Goal: Task Accomplishment & Management: Complete application form

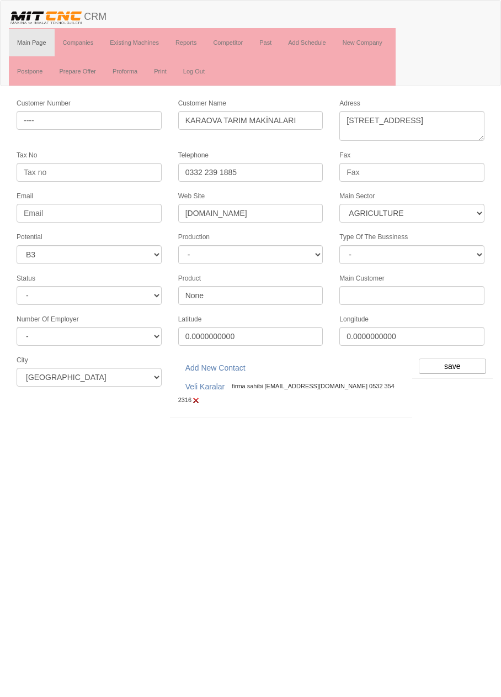
select select "369"
select select "6"
click at [88, 41] on link "Companies" at bounding box center [78, 43] width 47 height 28
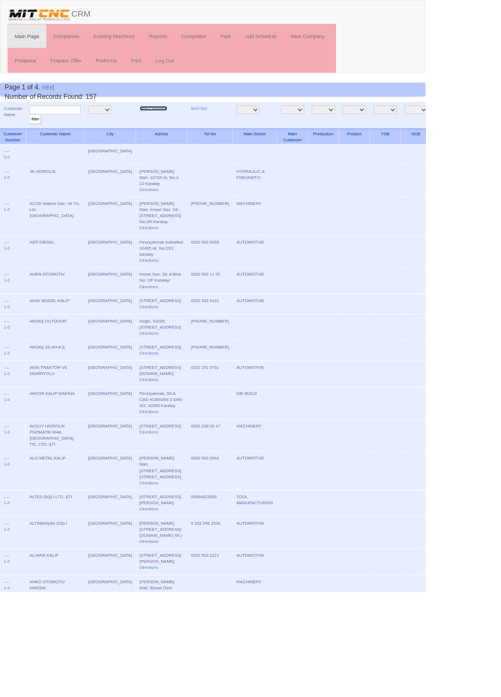
click at [164, 126] on link "New Company" at bounding box center [180, 128] width 33 height 6
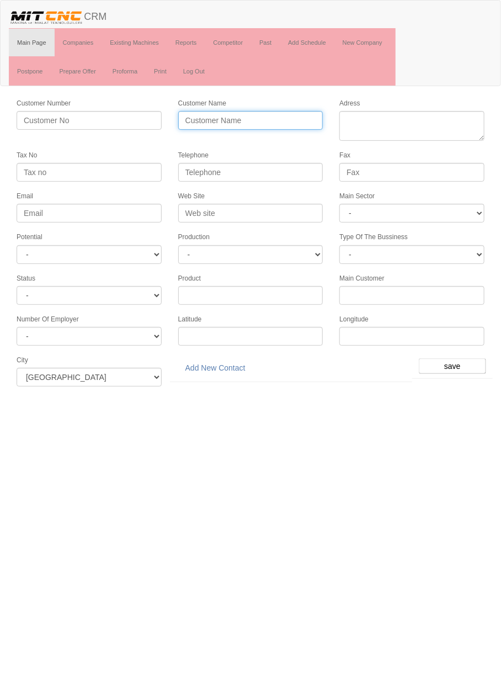
click at [290, 121] on input "Customer Name" at bounding box center [250, 120] width 145 height 19
type input "AZİM GÖDENELİ DÖKÜM"
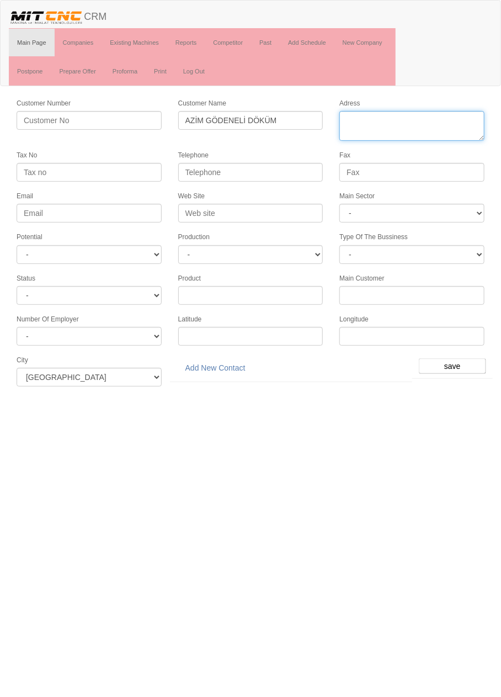
click at [414, 123] on textarea "Adress" at bounding box center [411, 126] width 145 height 30
paste textarea "Konya Organize Sanayi Bölgesi Yaylacık Cad. No: 27"
type textarea "Konya Organize Sanayi Bölgesi Yaylacık Cad. No: 27"
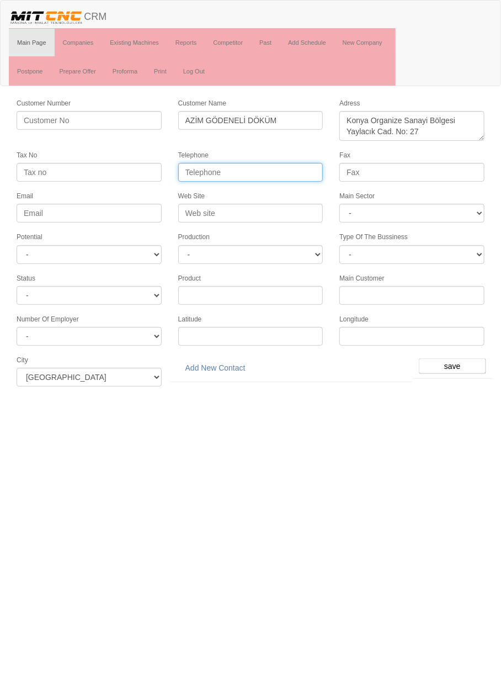
paste input "90 (332) 239 08 43"
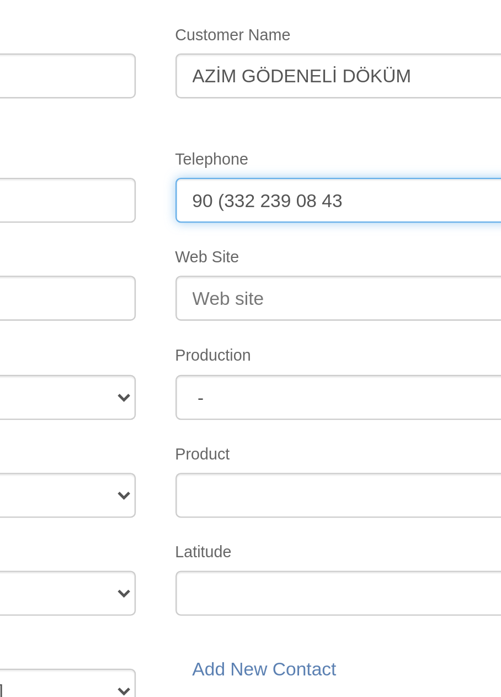
click at [199, 169] on input "90 (332 239 08 43" at bounding box center [250, 172] width 145 height 19
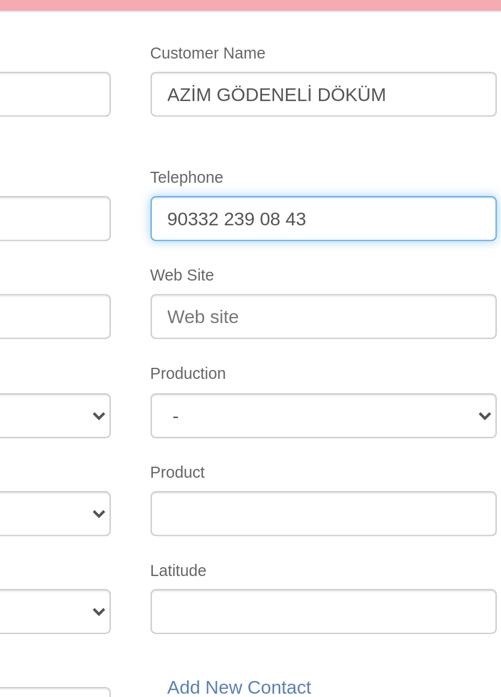
click at [189, 168] on input "90332 239 08 43" at bounding box center [250, 172] width 145 height 19
click at [232, 168] on input "0332 239 08 43" at bounding box center [250, 172] width 145 height 19
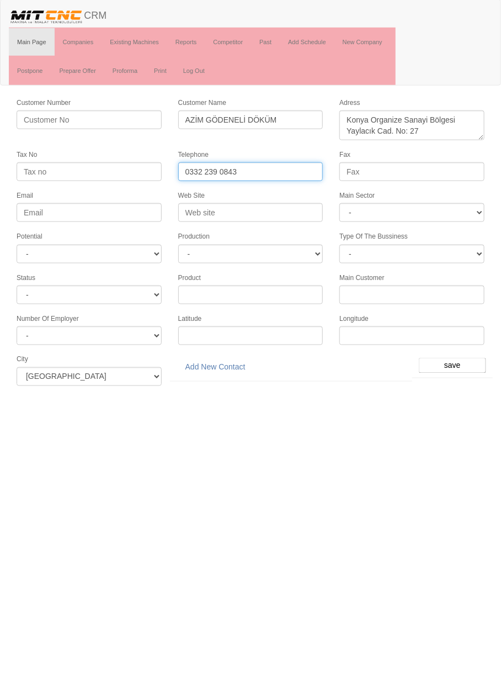
type input "0332 239 0843"
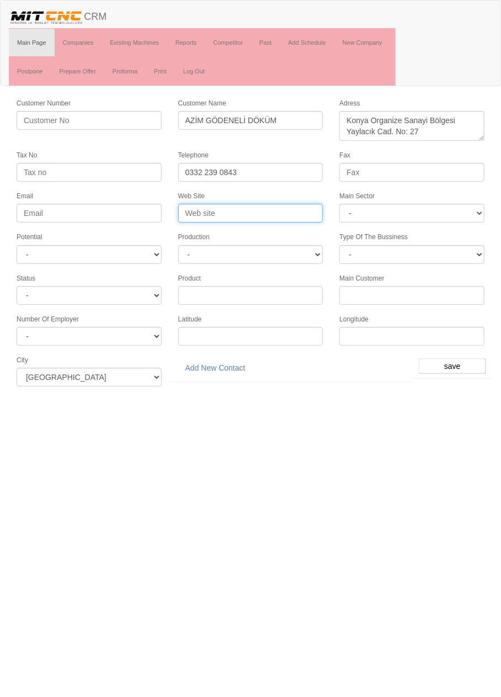
click at [283, 209] on input "Web Site" at bounding box center [250, 213] width 145 height 19
type input "www.azimgodeneli.com.tr"
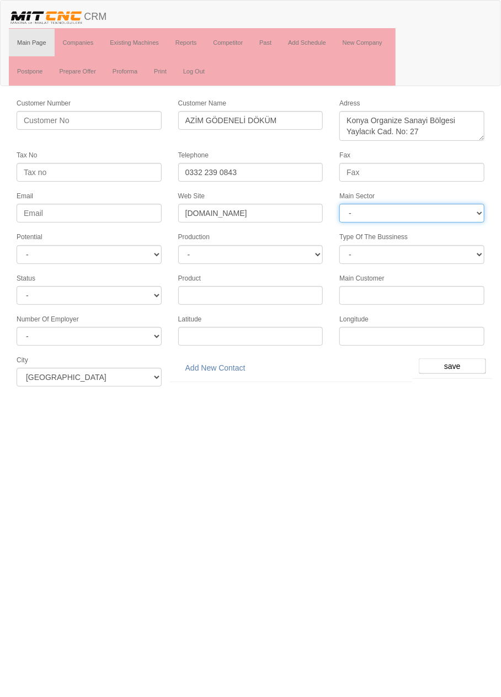
click at [453, 205] on select "- DIE MOLD MACHINERY DEFENCE ELECTRICAL COMPONENTS MEDICAL TOOL MANUFACTURING J…" at bounding box center [411, 213] width 145 height 19
select select "370"
click at [429, 213] on select "- DIE MOLD MACHINERY DEFENCE ELECTRICAL COMPONENTS MEDICAL TOOL MANUFACTURING J…" at bounding box center [411, 213] width 145 height 19
click at [238, 395] on html "Toggle navigation CRM Main Page Companies Existing Machines Reports Competitor …" at bounding box center [250, 197] width 501 height 395
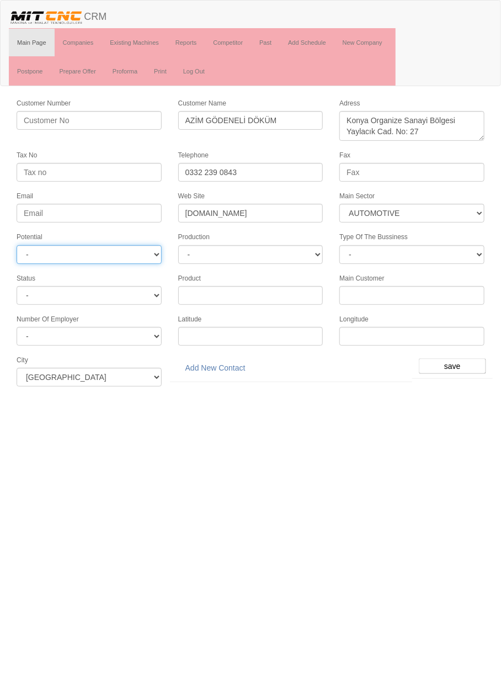
click at [144, 250] on select "- A1 A2 A3 B1 B2 B3 C1 C2 C3" at bounding box center [89, 254] width 145 height 19
select select "6"
click at [139, 334] on select "- 1-50 201- < 51-200 15-50 0-15" at bounding box center [89, 336] width 145 height 19
click at [154, 395] on html "Toggle navigation CRM Main Page Companies Existing Machines Reports Competitor …" at bounding box center [250, 197] width 501 height 395
click at [454, 358] on input "save" at bounding box center [452, 365] width 67 height 15
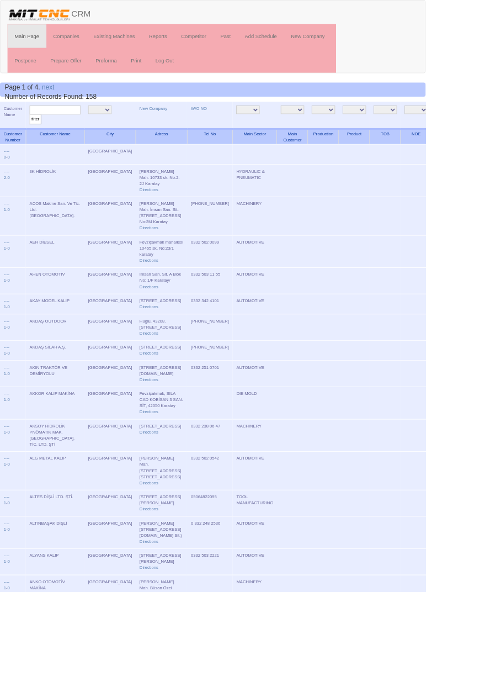
click at [79, 129] on input "text" at bounding box center [65, 129] width 60 height 10
type input "azim"
click at [35, 135] on input "filter" at bounding box center [42, 141] width 14 height 12
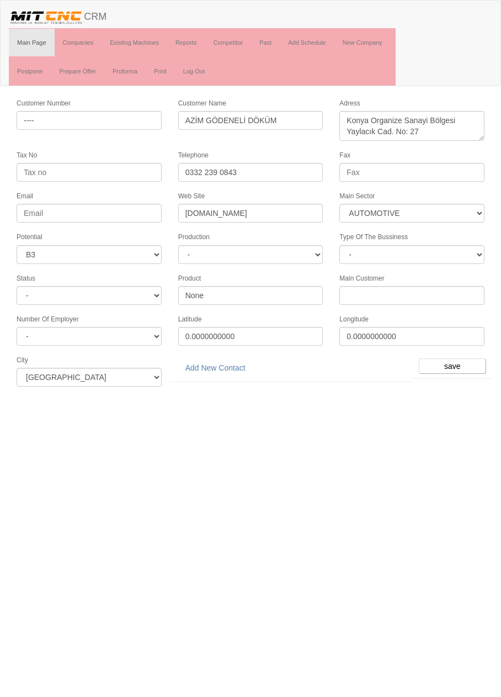
select select "370"
select select "6"
click at [224, 360] on link "Add New Contact" at bounding box center [215, 367] width 75 height 19
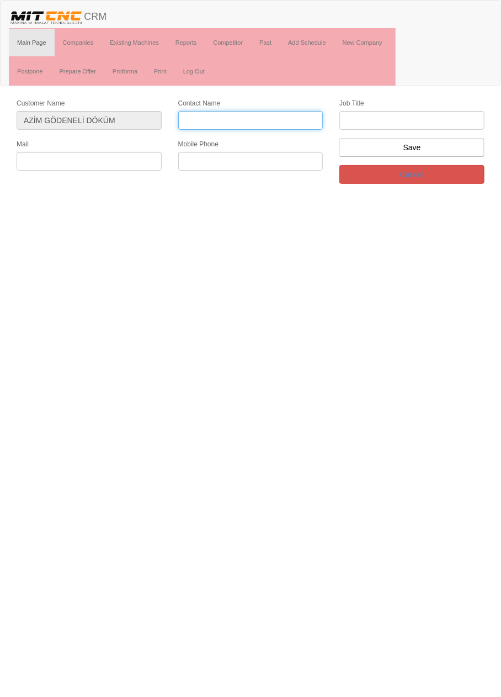
click at [297, 115] on input "Contact Name" at bounding box center [250, 120] width 145 height 19
type input "[PERSON_NAME]"
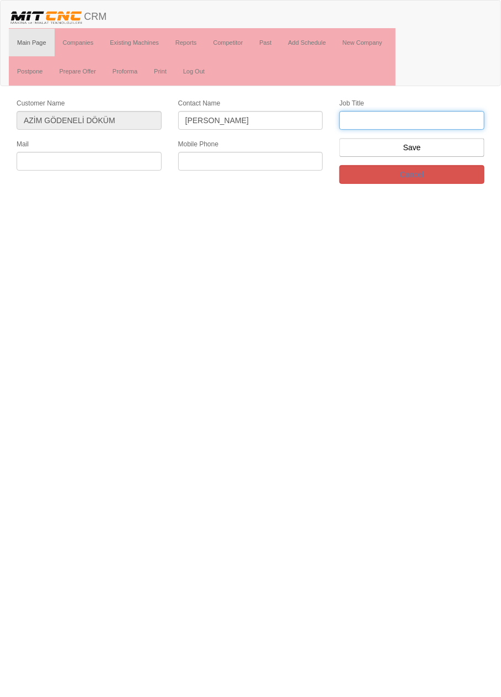
click at [450, 116] on input "text" at bounding box center [411, 120] width 145 height 19
type input "f"
type input "Genel müdür"
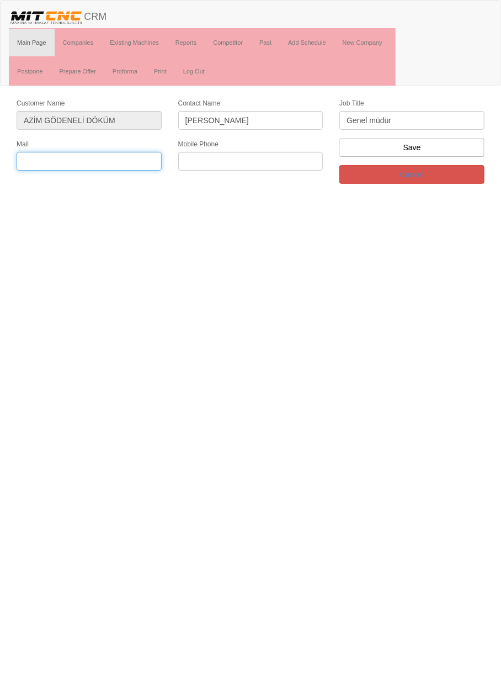
click at [126, 166] on input "text" at bounding box center [89, 161] width 145 height 19
click at [110, 161] on input "text" at bounding box center [89, 161] width 145 height 19
type input "info@azimgodeneli.com.tr"
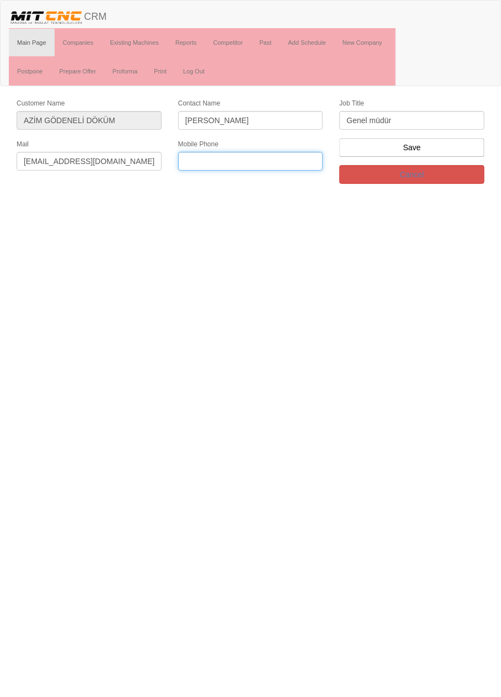
click at [235, 161] on input "text" at bounding box center [250, 161] width 145 height 19
type input "0532 371 9115"
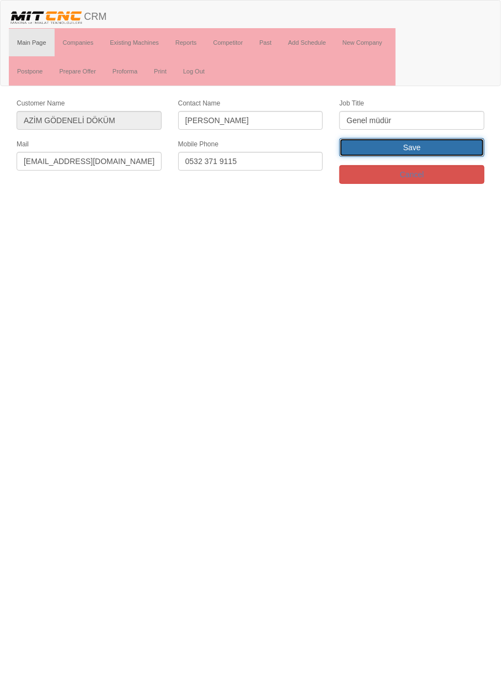
click at [446, 145] on input "Save" at bounding box center [411, 147] width 145 height 19
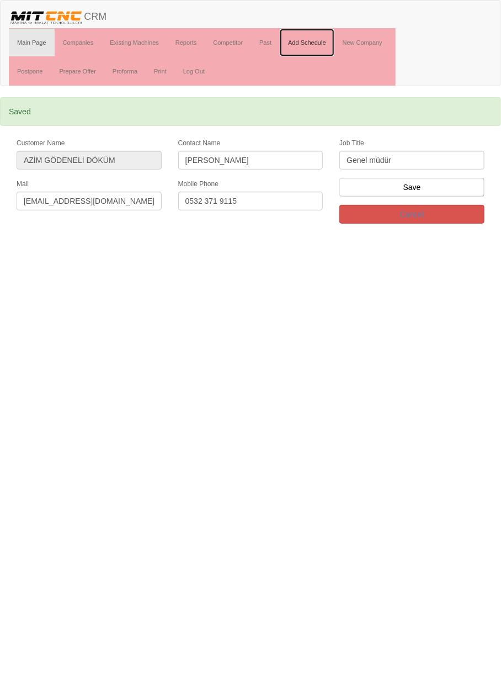
click at [316, 44] on link "Add Schedule" at bounding box center [307, 43] width 55 height 28
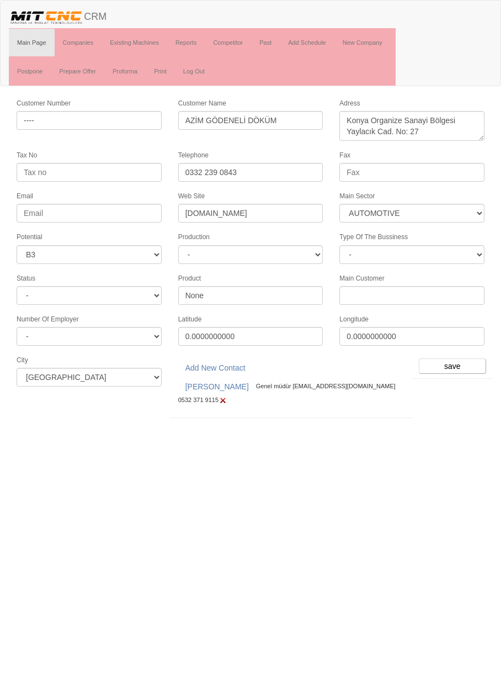
select select "370"
select select "6"
click at [458, 358] on input "save" at bounding box center [452, 365] width 67 height 15
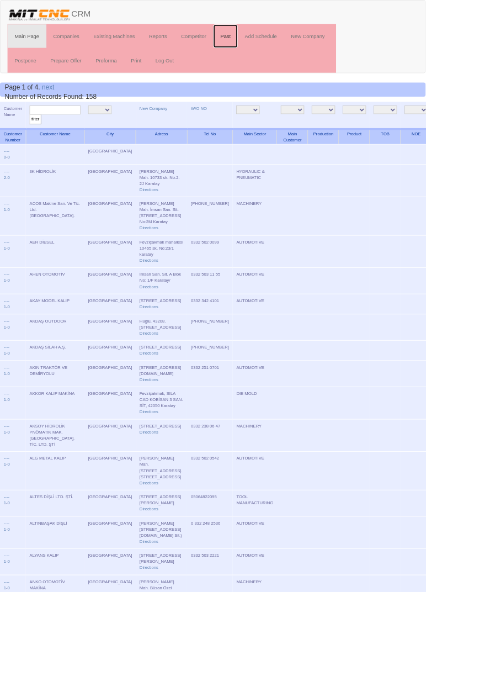
click at [268, 41] on link "Past" at bounding box center [265, 43] width 29 height 28
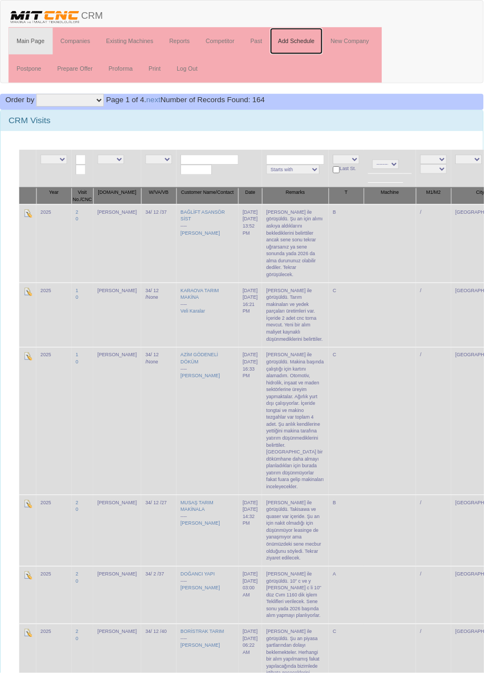
click at [321, 41] on link "Add Schedule" at bounding box center [307, 43] width 55 height 28
click at [316, 40] on link "Add Schedule" at bounding box center [307, 43] width 55 height 28
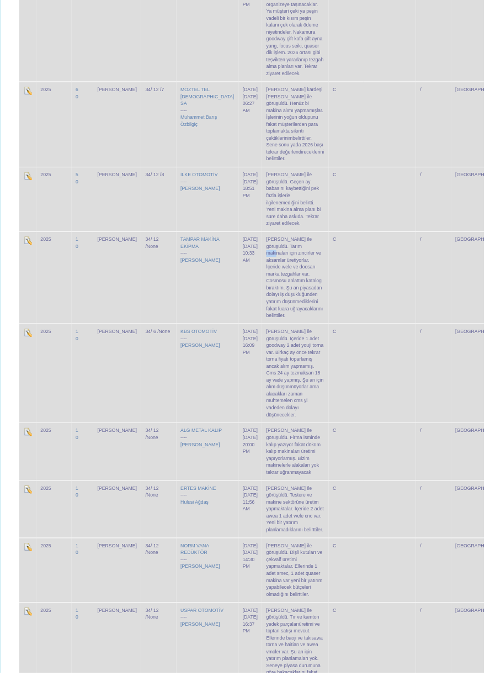
scroll to position [745, 0]
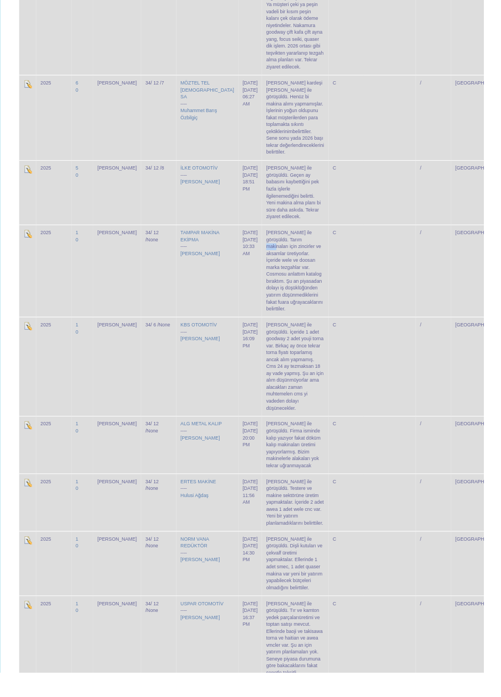
click at [377, 432] on td at bounding box center [404, 461] width 54 height 60
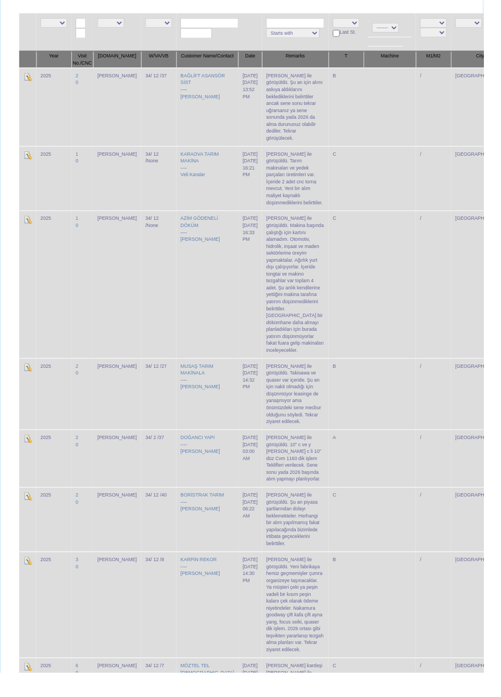
scroll to position [0, 0]
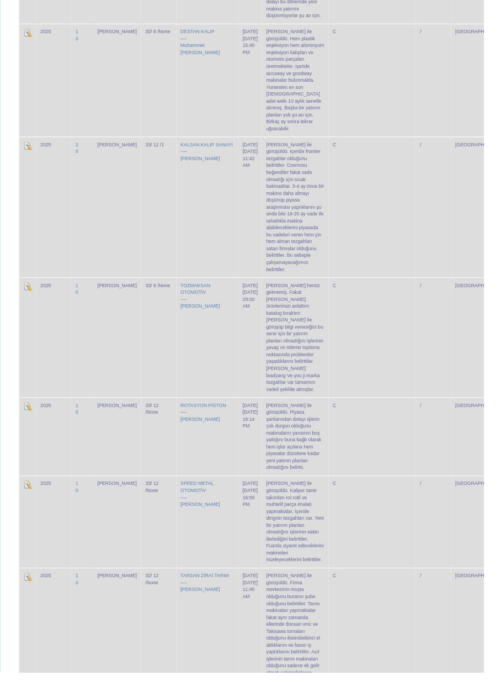
scroll to position [3225, 0]
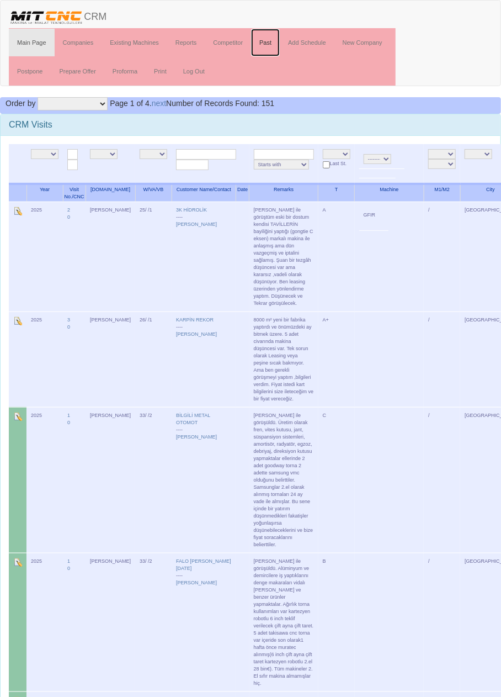
click at [270, 45] on link "Past" at bounding box center [265, 43] width 29 height 28
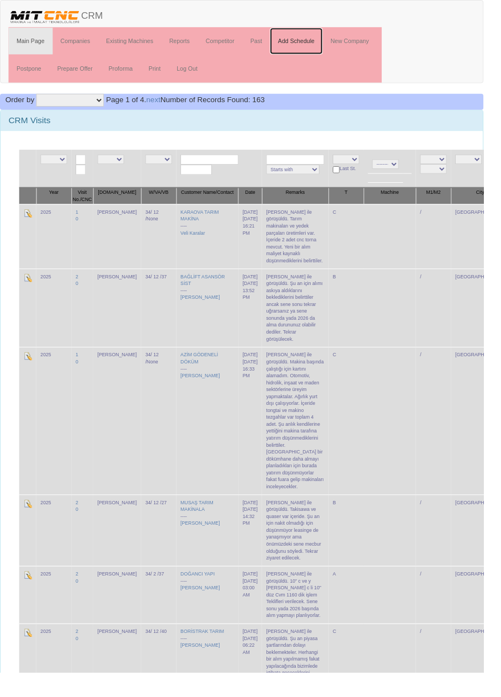
click at [316, 42] on link "Add Schedule" at bounding box center [307, 43] width 55 height 28
